Goal: Information Seeking & Learning: Learn about a topic

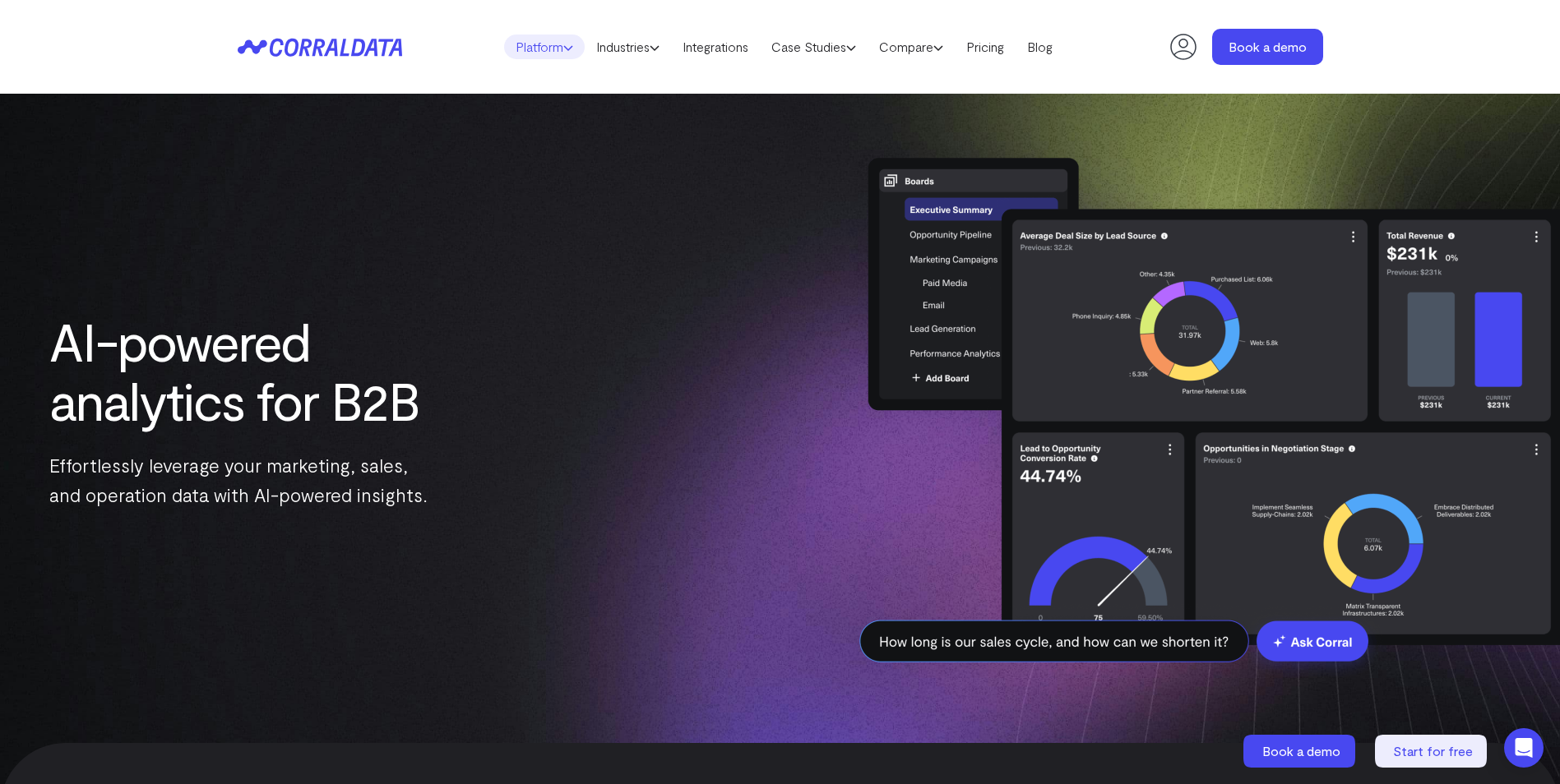
click at [548, 52] on link "Platform" at bounding box center [544, 46] width 81 height 24
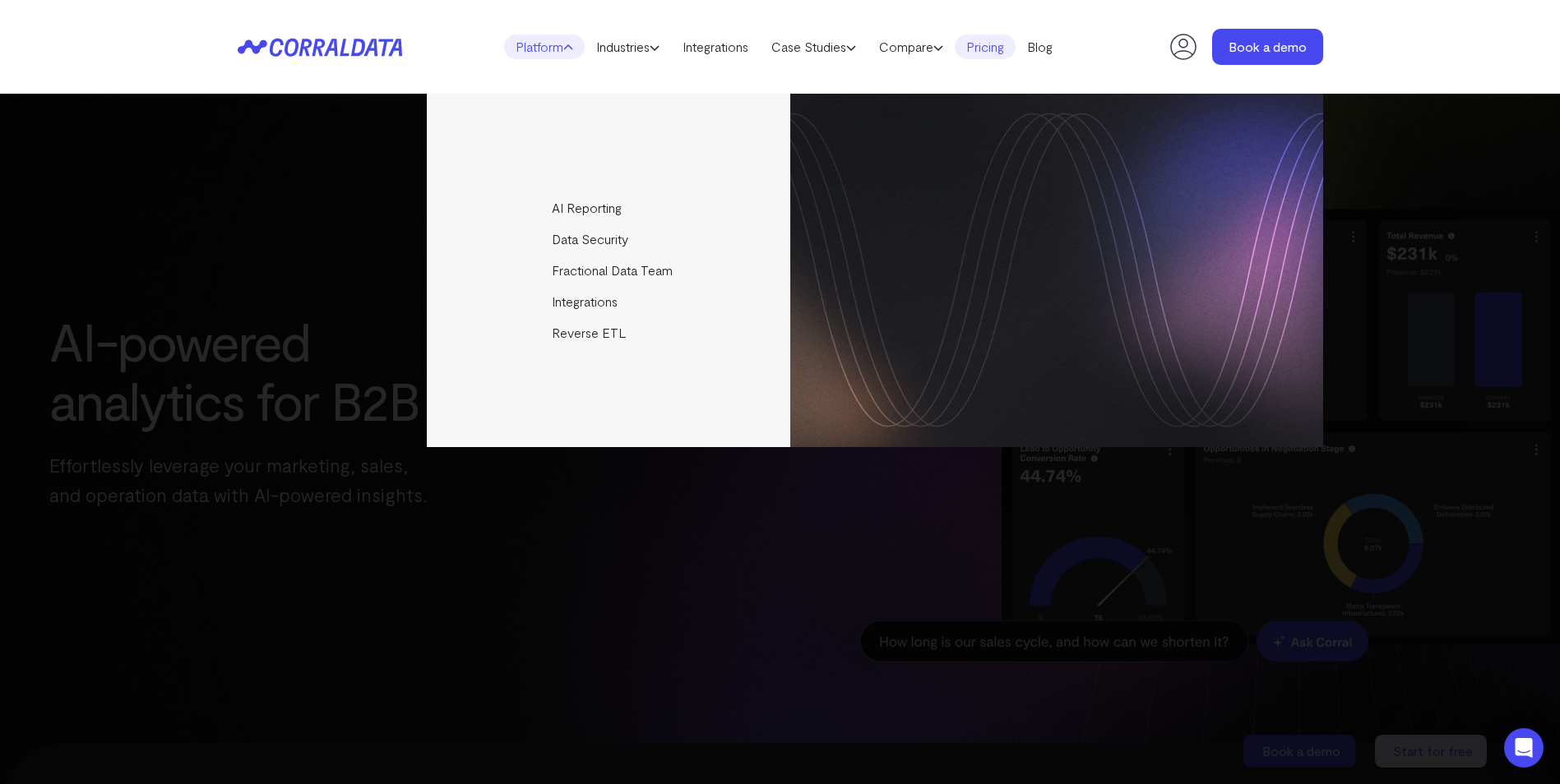
click at [1002, 47] on link "Pricing" at bounding box center [985, 46] width 61 height 24
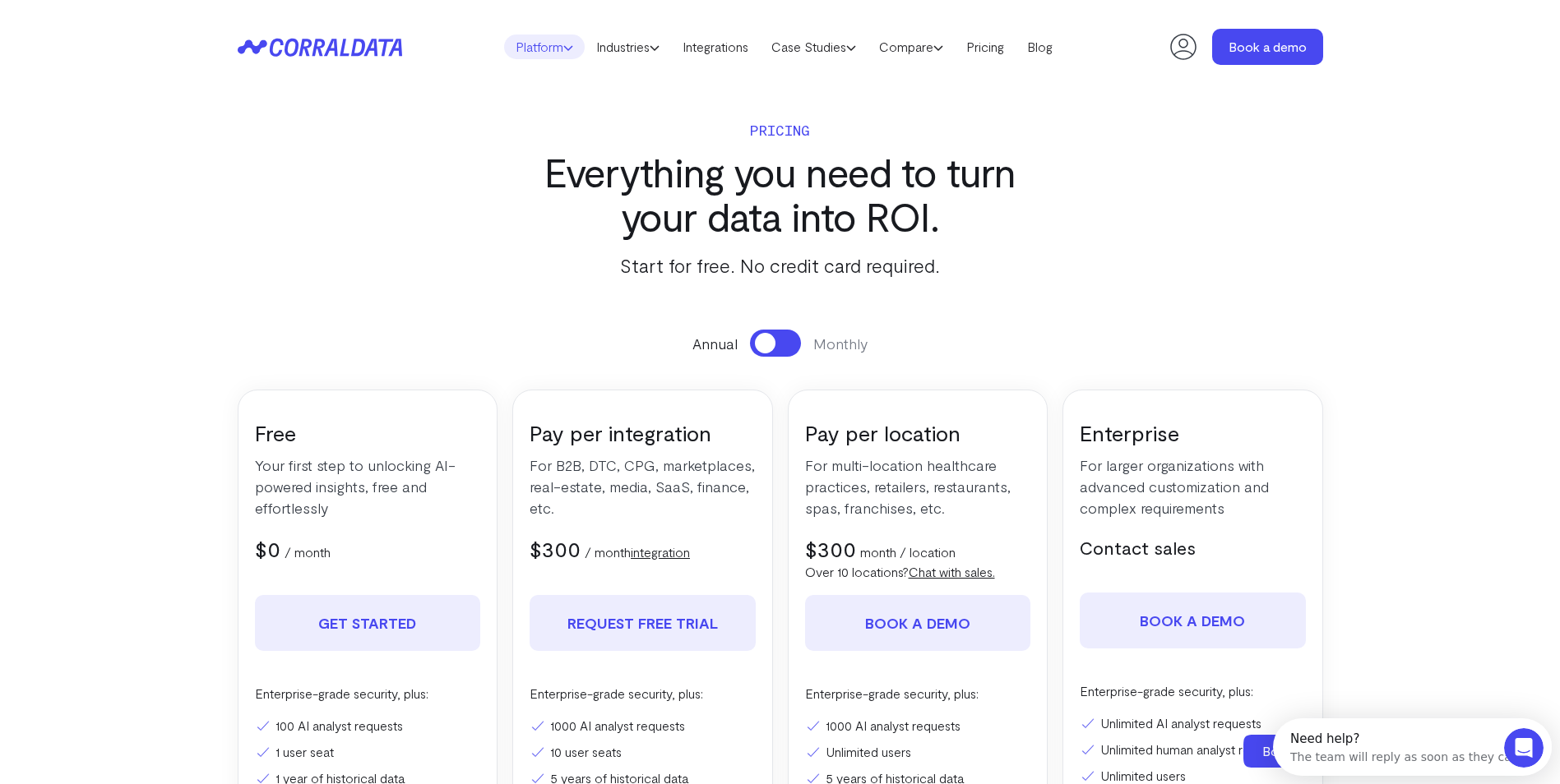
click at [549, 40] on link "Platform" at bounding box center [544, 46] width 81 height 24
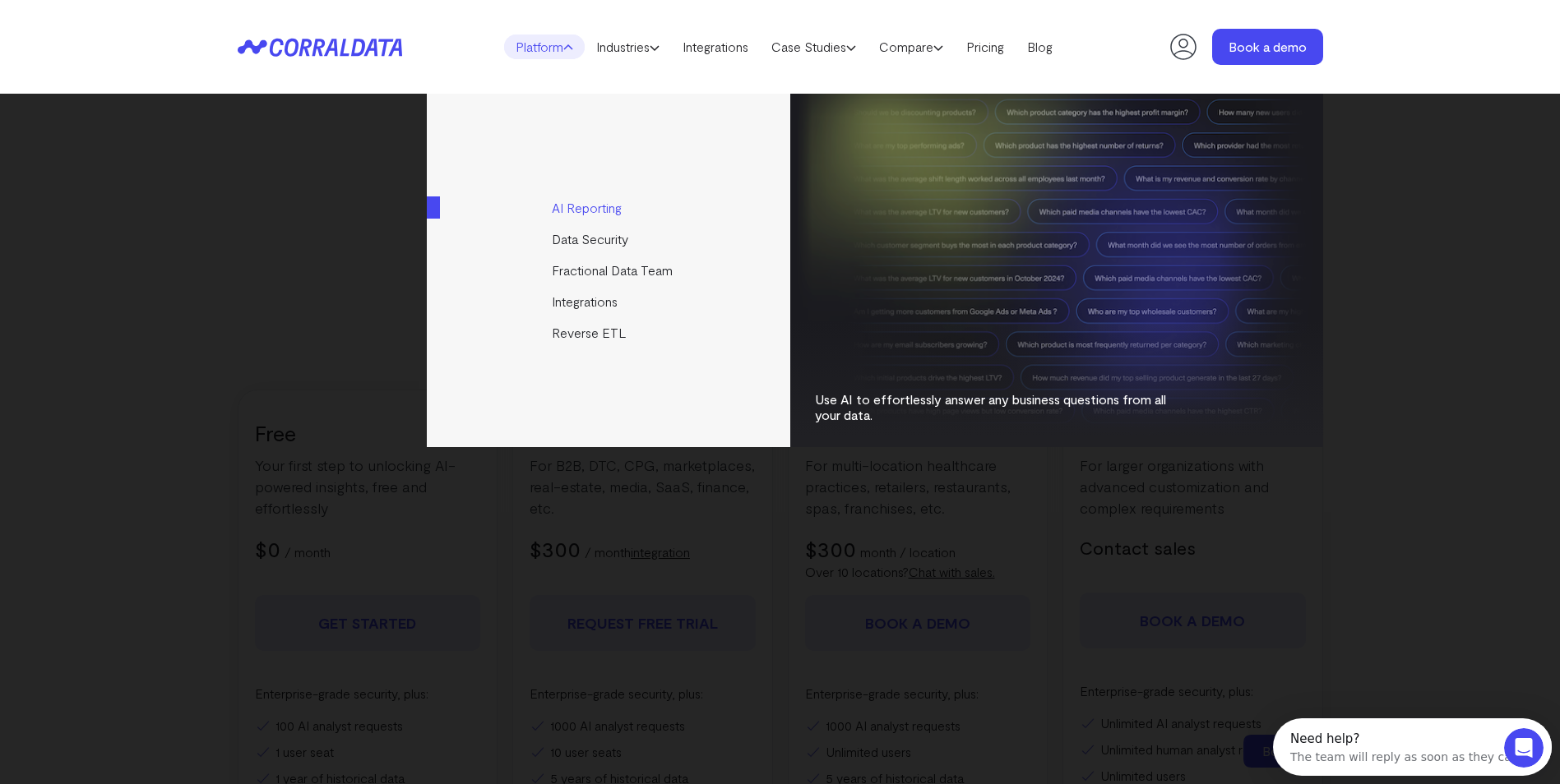
click at [602, 211] on link "AI Reporting" at bounding box center [610, 208] width 366 height 31
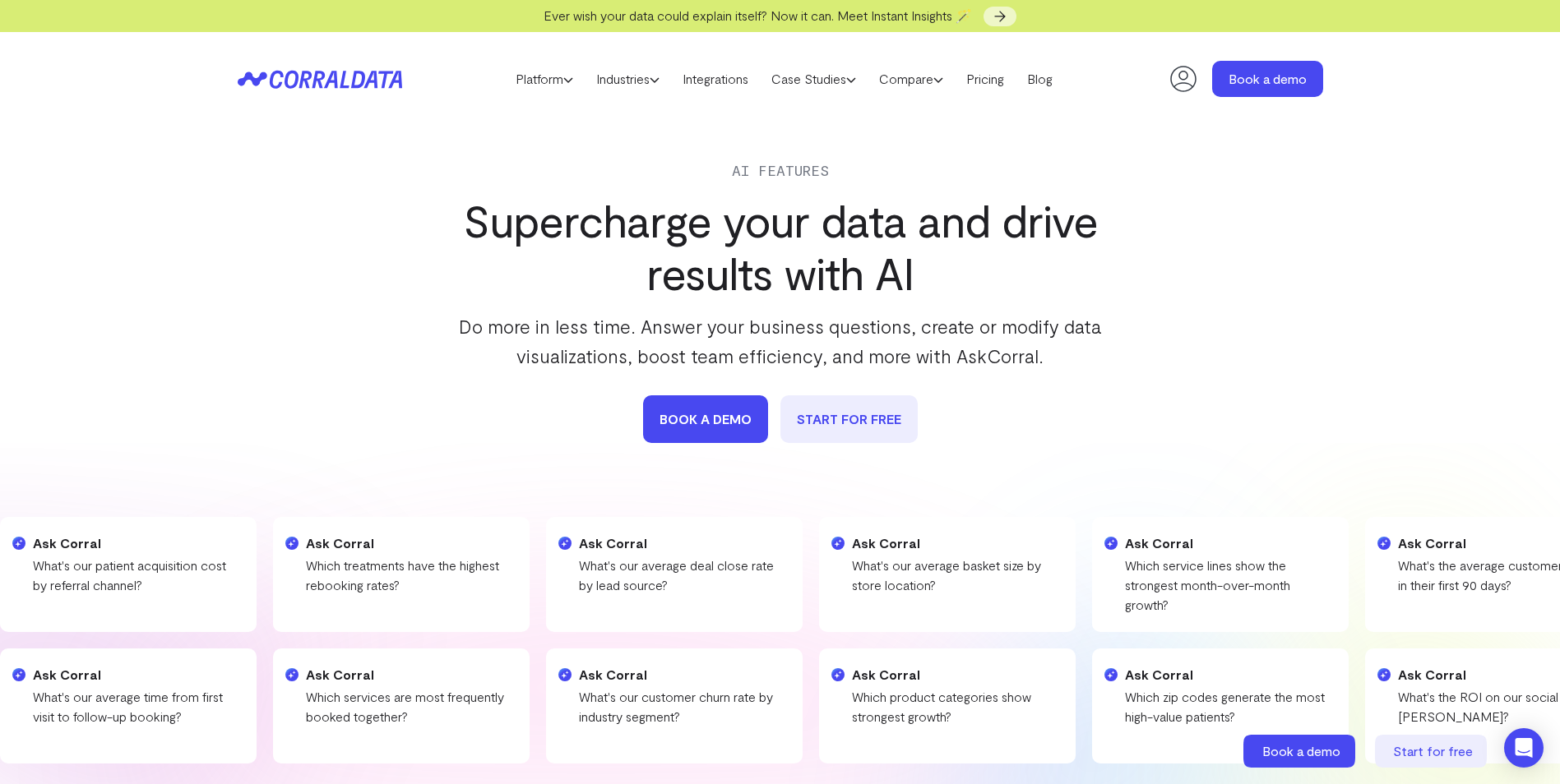
click at [375, 86] on icon at bounding box center [371, 80] width 14 height 18
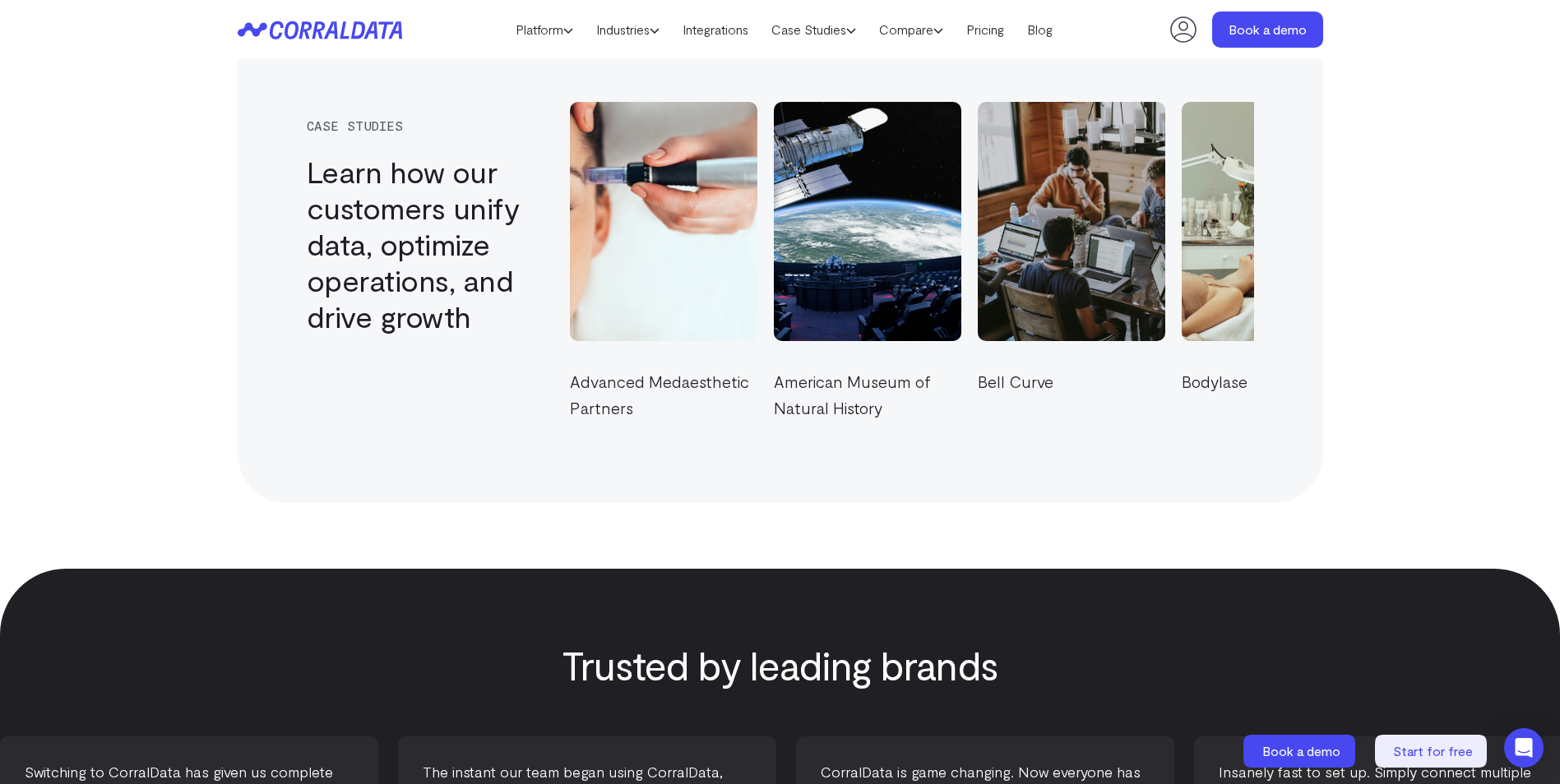
scroll to position [5720, 0]
